Goal: Task Accomplishment & Management: Manage account settings

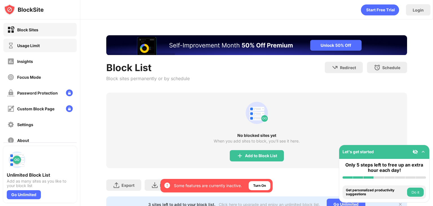
click at [50, 42] on div "Usage Limit" at bounding box center [39, 46] width 73 height 14
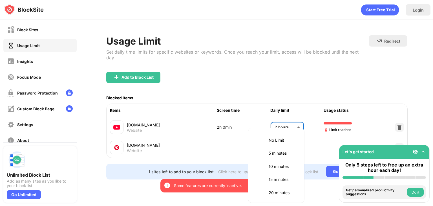
scroll to position [158, 0]
click at [273, 121] on body "By opting in, you ensure access to all the features and benefits that rely on t…" at bounding box center [216, 103] width 433 height 206
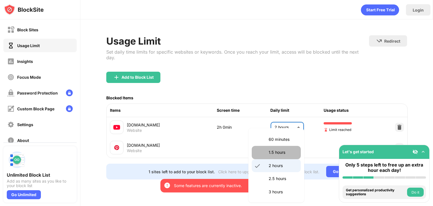
click at [276, 148] on li "1.5 hours" at bounding box center [276, 152] width 49 height 13
type input "**"
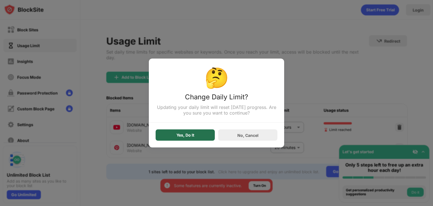
click at [183, 133] on div "Yes, Do It" at bounding box center [185, 135] width 18 height 5
